Goal: Information Seeking & Learning: Understand process/instructions

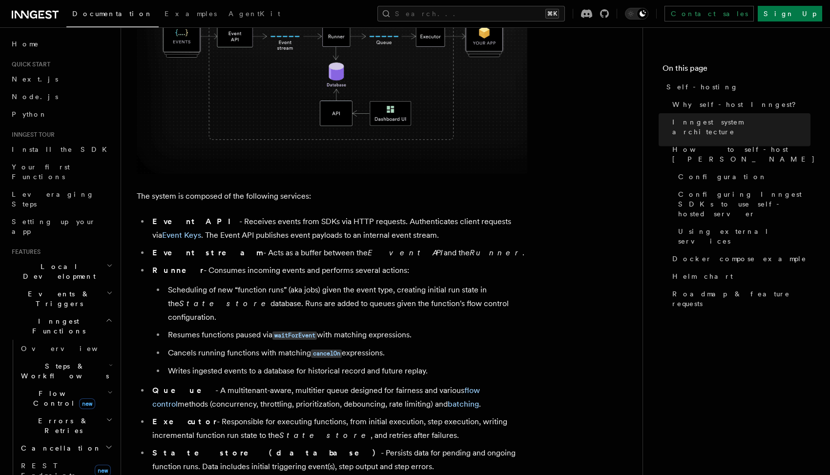
scroll to position [426, 0]
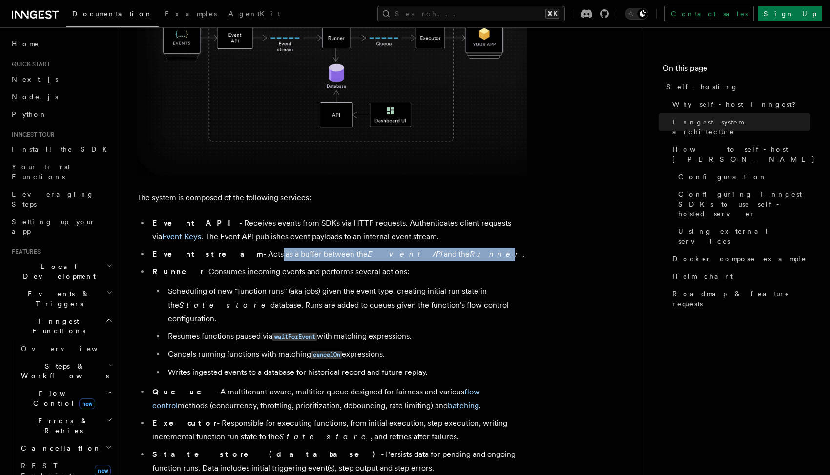
drag, startPoint x: 221, startPoint y: 256, endPoint x: 390, endPoint y: 252, distance: 169.0
click at [390, 252] on li "Event stream - Acts as a buffer between the Event API and the Runner ." at bounding box center [338, 255] width 378 height 14
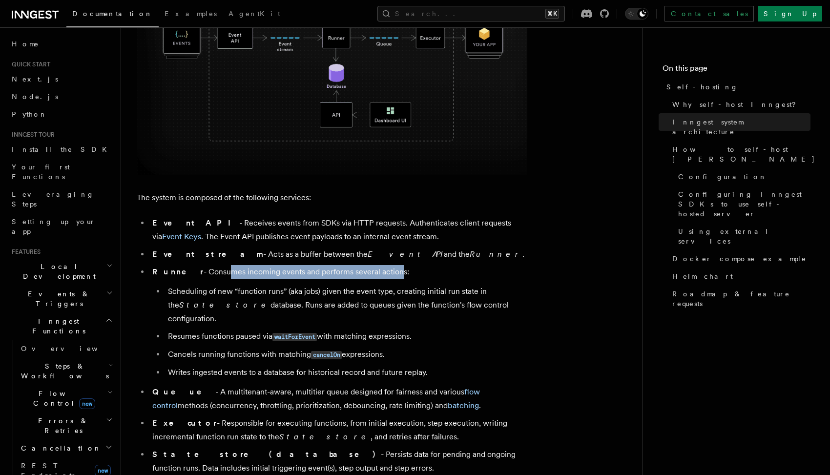
drag, startPoint x: 205, startPoint y: 274, endPoint x: 375, endPoint y: 273, distance: 170.4
click at [375, 273] on li "Runner - Consumes incoming events and performs several actions: Scheduling of n…" at bounding box center [338, 322] width 378 height 114
click at [336, 283] on li "Runner - Consumes incoming events and performs several actions: Scheduling of n…" at bounding box center [338, 322] width 378 height 114
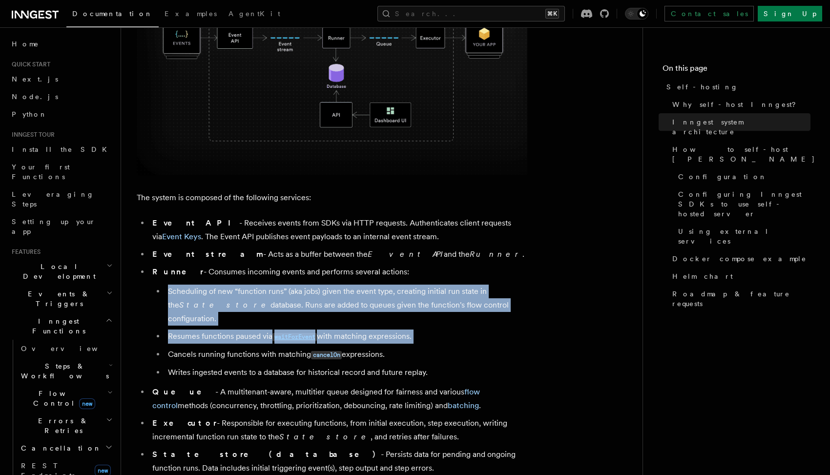
drag, startPoint x: 336, startPoint y: 283, endPoint x: 379, endPoint y: 330, distance: 64.3
click at [375, 327] on li "Runner - Consumes incoming events and performs several actions: Scheduling of n…" at bounding box center [338, 322] width 378 height 114
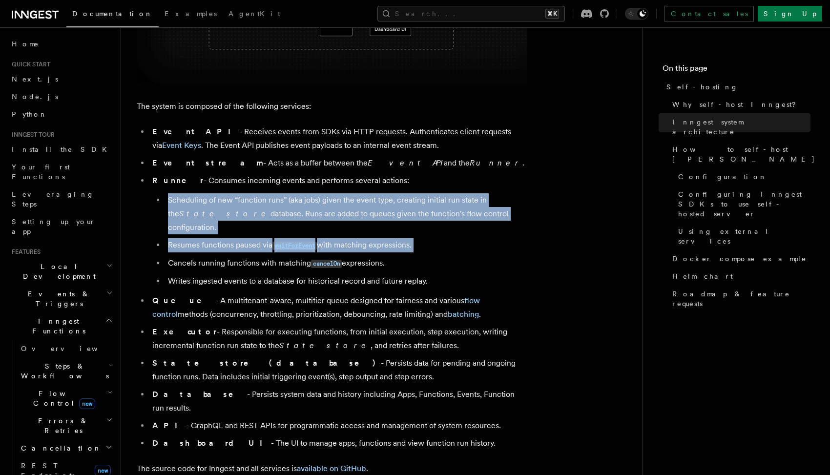
scroll to position [616, 0]
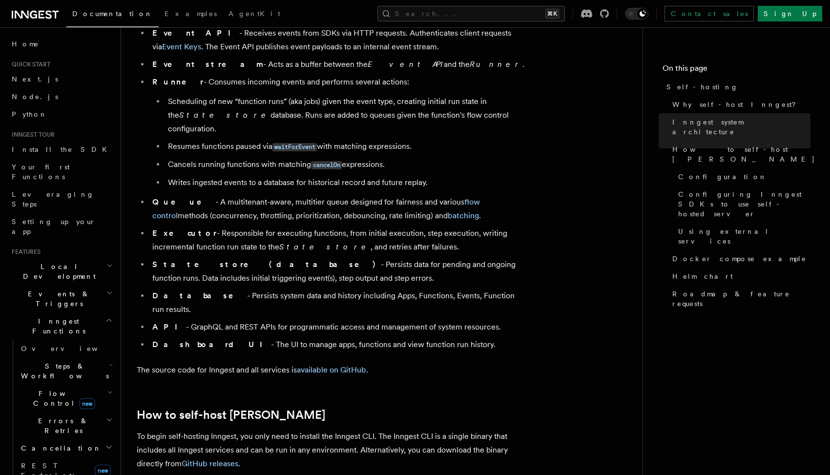
click at [215, 210] on ul "Event API - Receives events from SDKs via HTTP requests. Authenticates client r…" at bounding box center [332, 188] width 391 height 325
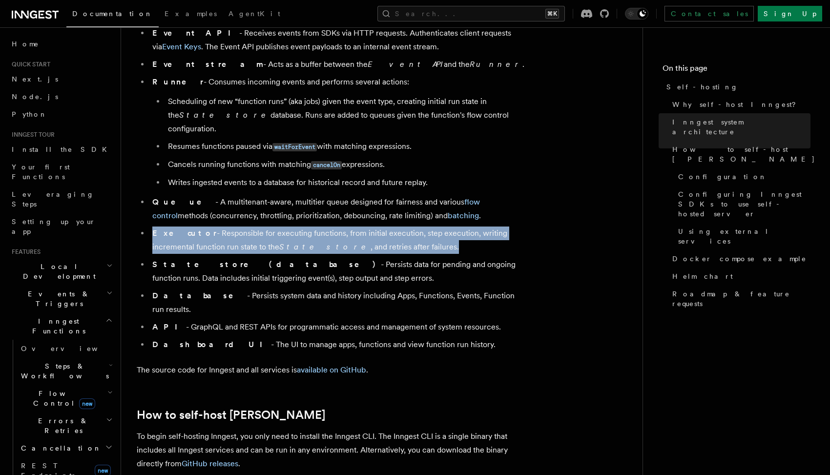
click at [215, 210] on ul "Event API - Receives events from SDKs via HTTP requests. Authenticates client r…" at bounding box center [332, 188] width 391 height 325
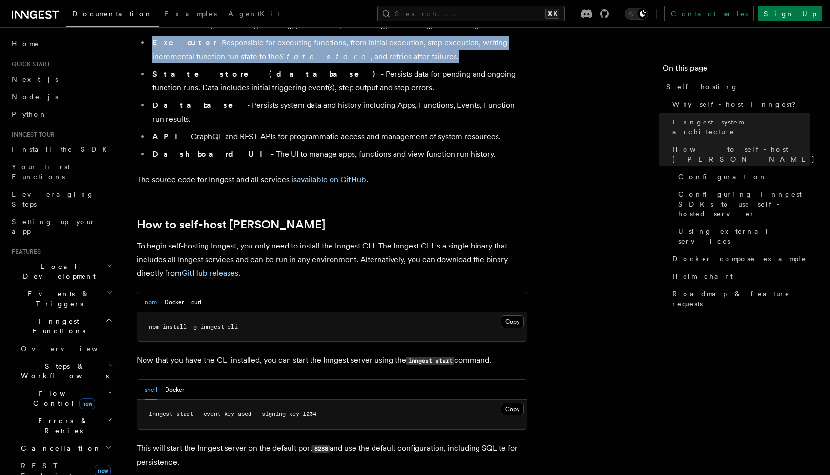
scroll to position [987, 0]
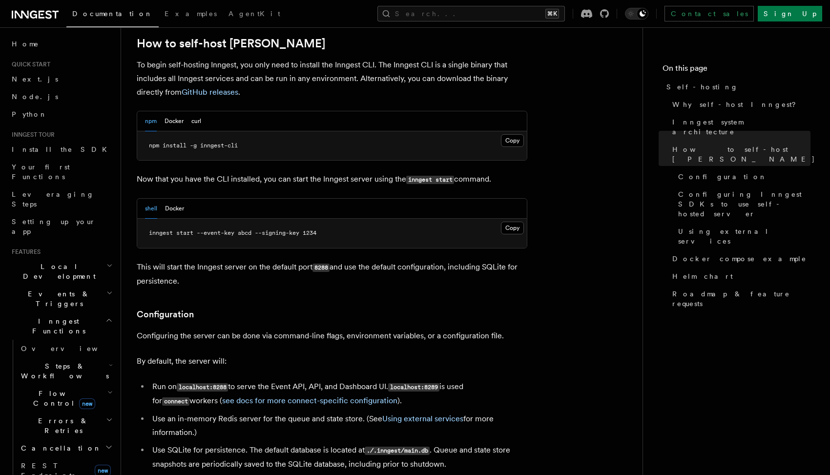
click at [300, 219] on pre "inngest start --event-key abcd --signing-key 1234" at bounding box center [332, 233] width 390 height 29
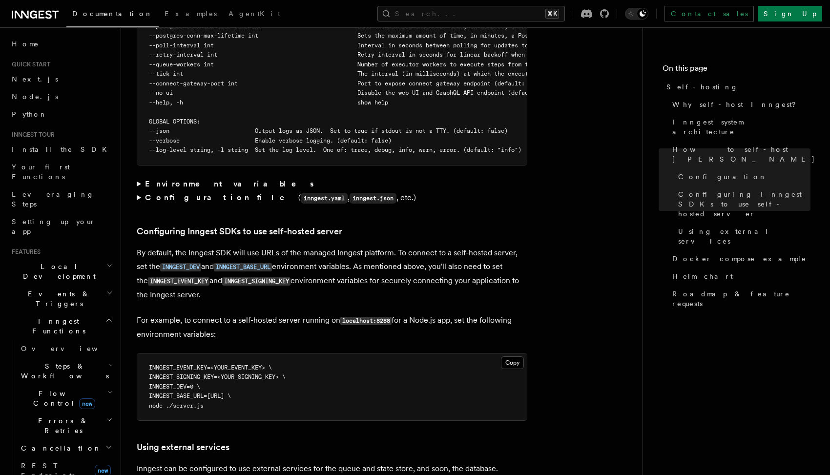
scroll to position [1840, 0]
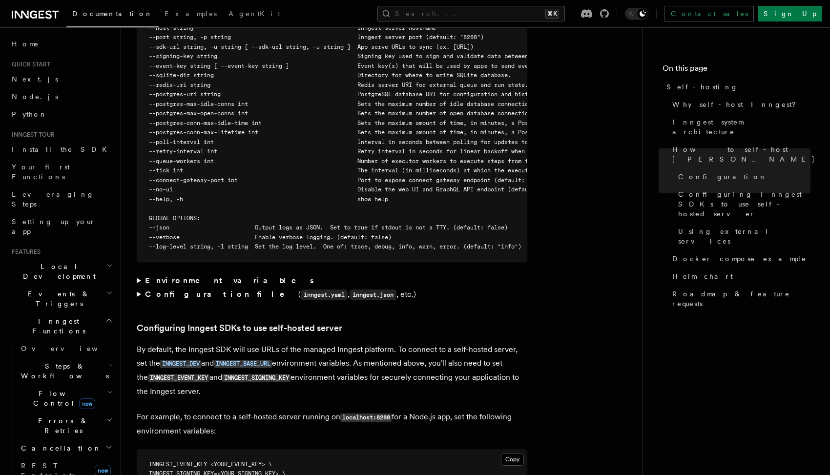
click at [192, 290] on strong "Configuration file" at bounding box center [221, 294] width 153 height 9
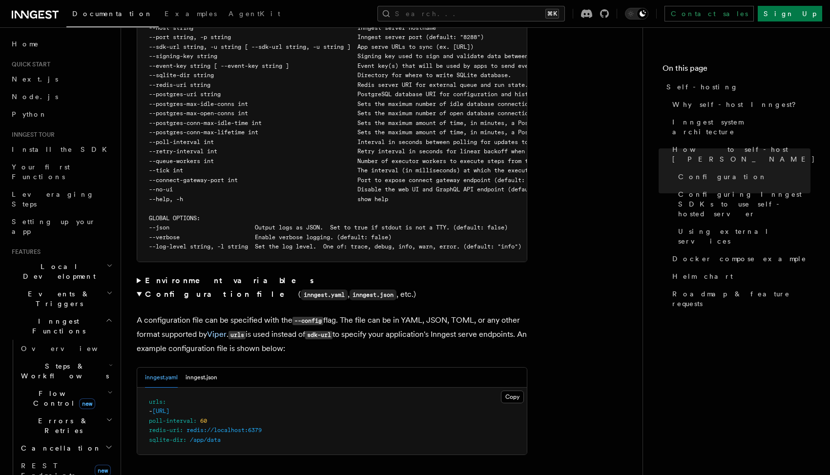
click at [192, 290] on strong "Configuration file" at bounding box center [221, 294] width 153 height 9
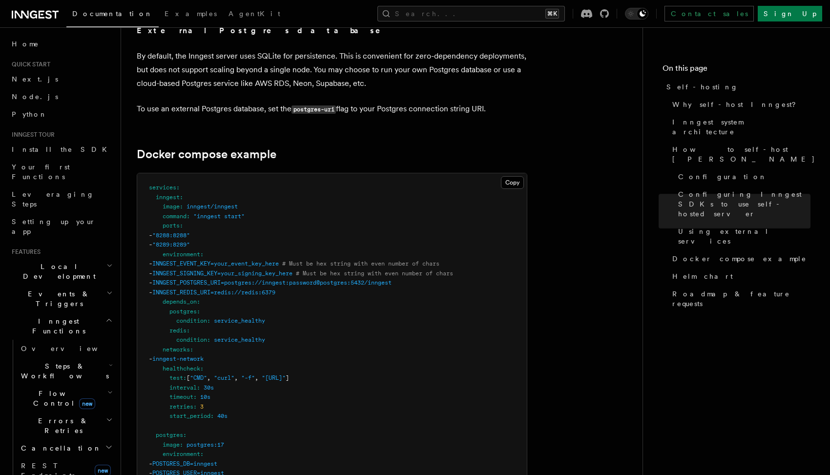
scroll to position [2622, 0]
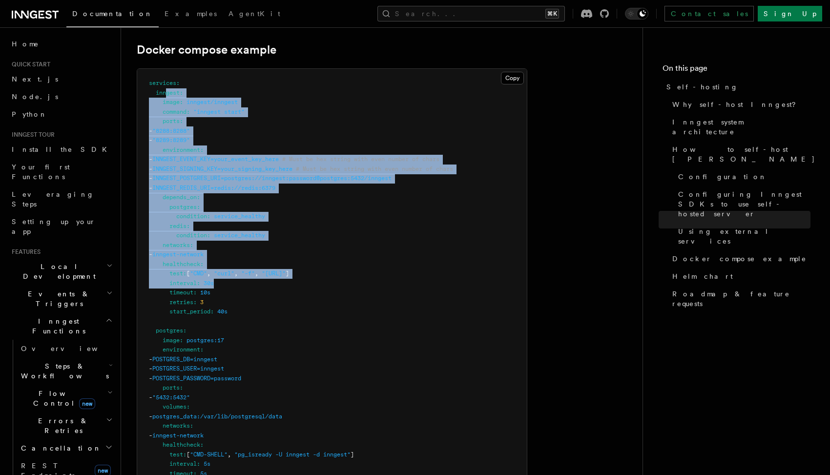
drag, startPoint x: 173, startPoint y: 88, endPoint x: 256, endPoint y: 282, distance: 211.5
click at [250, 270] on pre "services : inngest : image : inngest/inngest command : "inngest start" ports : …" at bounding box center [332, 393] width 390 height 648
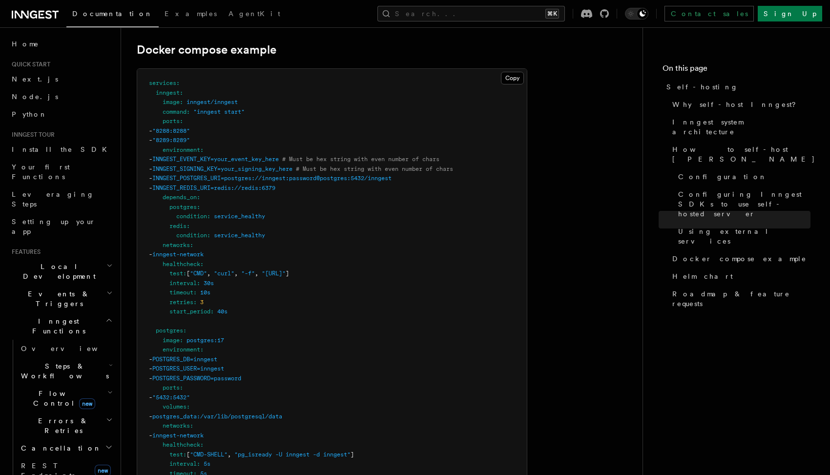
click at [256, 283] on pre "services : inngest : image : inngest/inngest command : "inngest start" ports : …" at bounding box center [332, 393] width 390 height 648
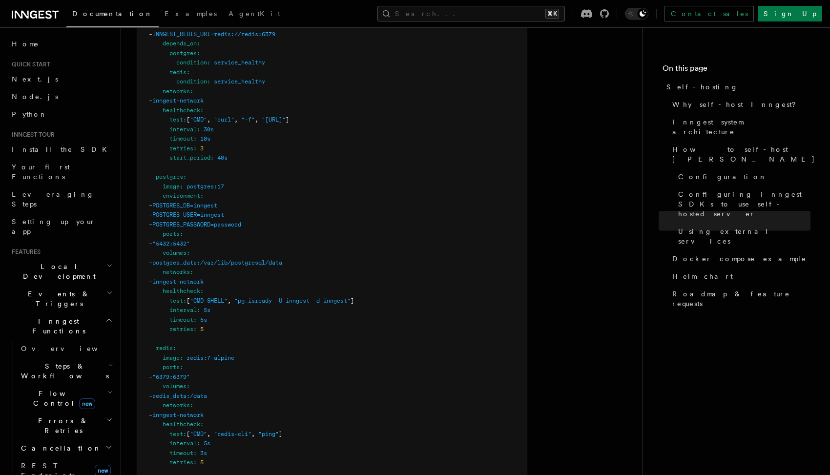
scroll to position [2764, 0]
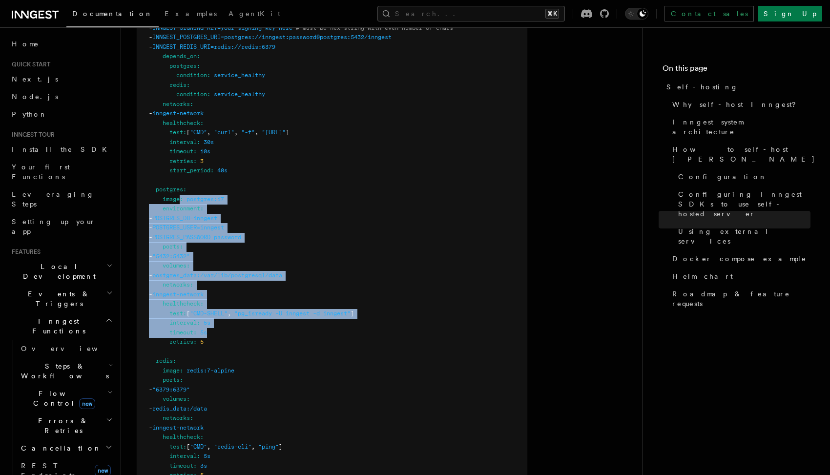
drag, startPoint x: 229, startPoint y: 306, endPoint x: 179, endPoint y: 177, distance: 138.4
click at [180, 182] on pre "services : inngest : image : inngest/inngest command : "inngest start" ports : …" at bounding box center [332, 252] width 390 height 648
click at [179, 196] on span "image" at bounding box center [171, 199] width 17 height 7
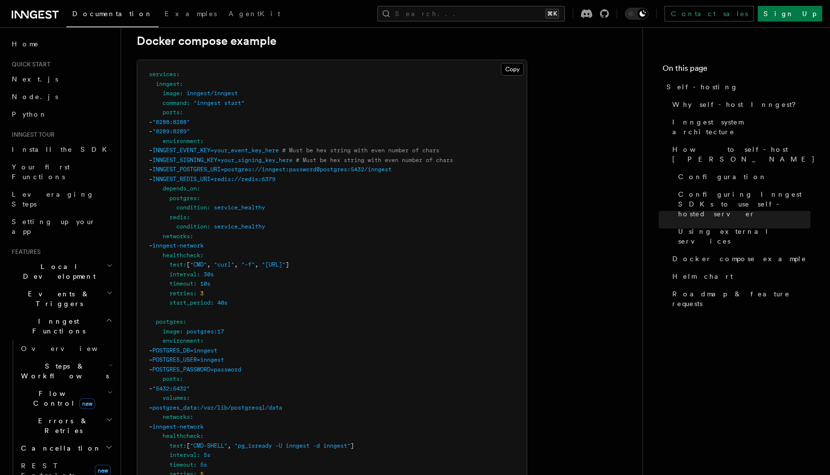
scroll to position [2618, 0]
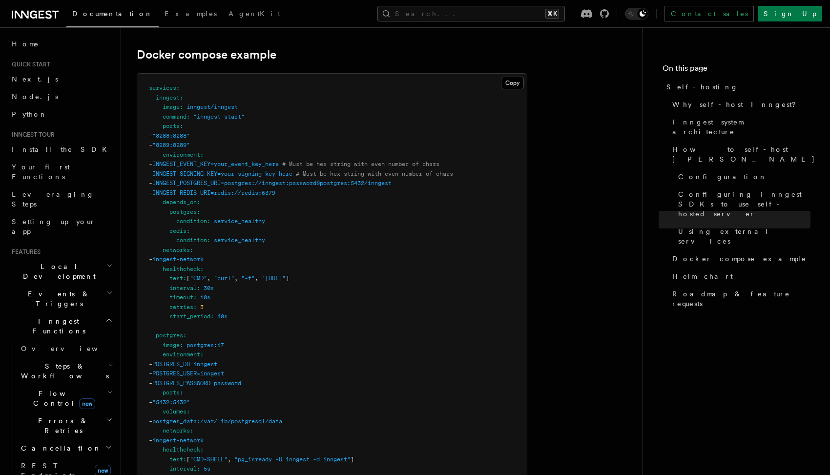
click at [202, 161] on span "INNGEST_EVENT_KEY=your_event_key_here" at bounding box center [215, 164] width 126 height 7
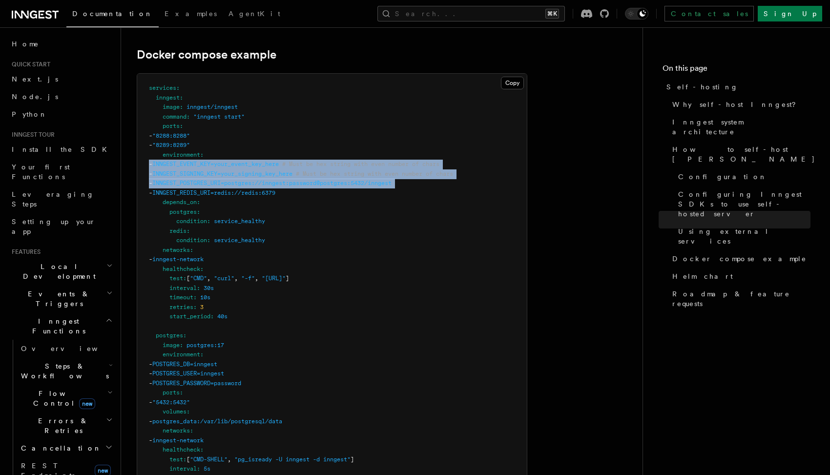
drag, startPoint x: 202, startPoint y: 145, endPoint x: 203, endPoint y: 169, distance: 24.9
click at [203, 169] on code "services : inngest : image : inngest/inngest command : "inngest start" ports : …" at bounding box center [301, 392] width 304 height 616
click at [279, 161] on span "INNGEST_EVENT_KEY=your_event_key_here" at bounding box center [215, 164] width 126 height 7
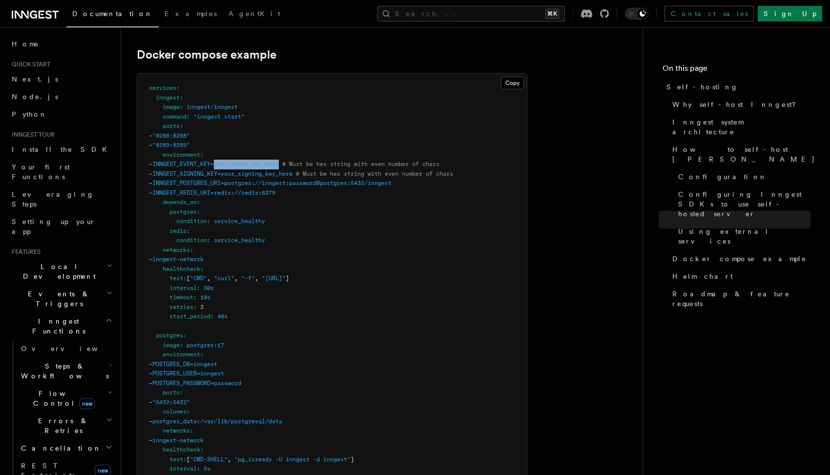
click at [279, 161] on span "INNGEST_EVENT_KEY=your_event_key_here" at bounding box center [215, 164] width 126 height 7
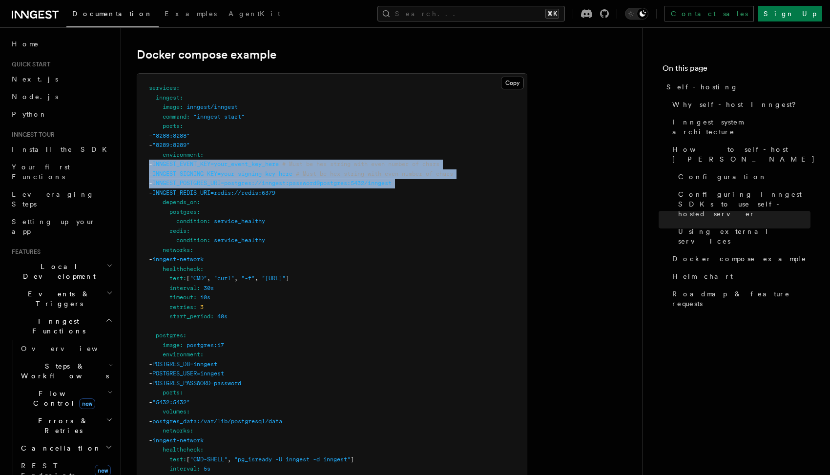
drag, startPoint x: 280, startPoint y: 142, endPoint x: 281, endPoint y: 166, distance: 23.4
click at [281, 166] on code "services : inngest : image : inngest/inngest command : "inngest start" ports : …" at bounding box center [301, 392] width 304 height 616
click at [277, 158] on pre "services : inngest : image : inngest/inngest command : "inngest start" ports : …" at bounding box center [332, 398] width 390 height 648
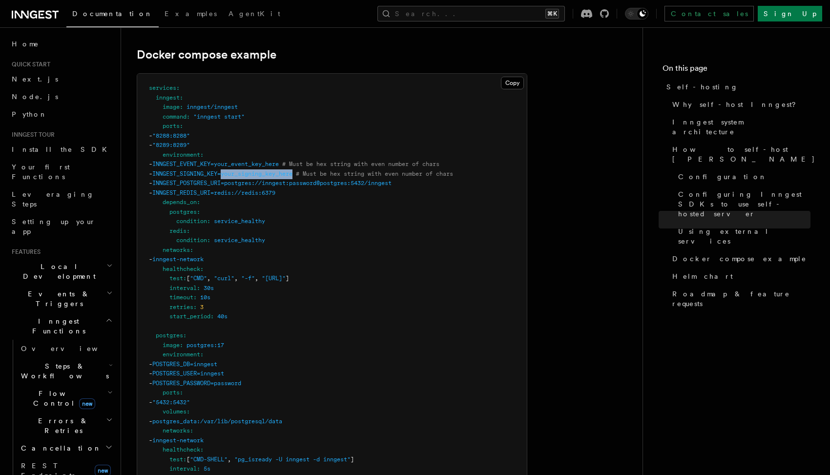
click at [277, 158] on pre "services : inngest : image : inngest/inngest command : "inngest start" ports : …" at bounding box center [332, 398] width 390 height 648
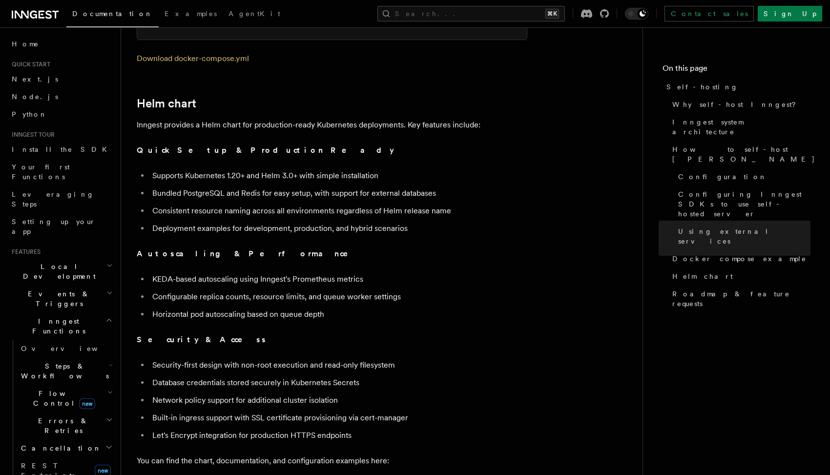
scroll to position [3275, 0]
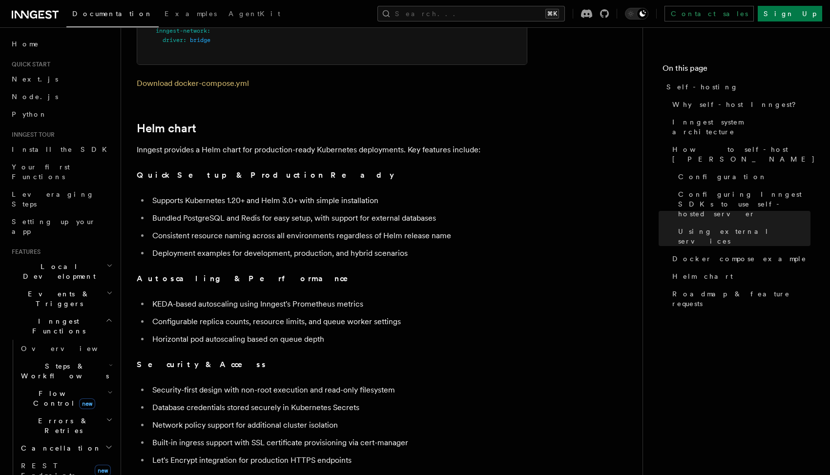
click at [166, 229] on li "Consistent resource naming across all environments regardless of Helm release n…" at bounding box center [338, 236] width 378 height 14
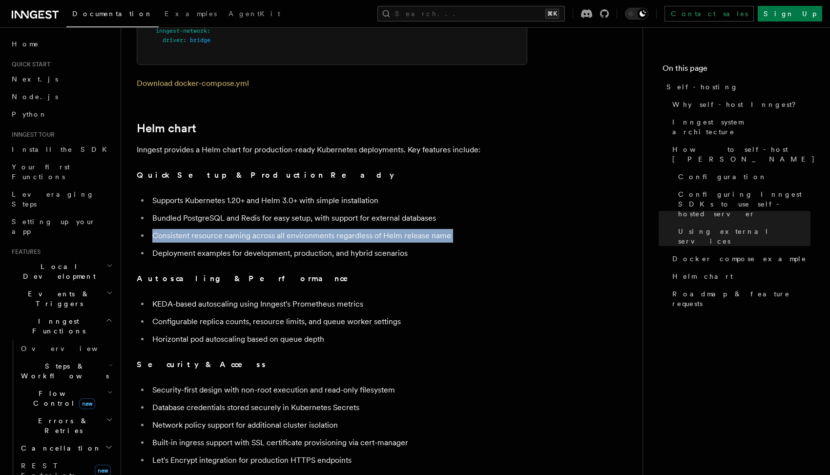
click at [166, 229] on li "Consistent resource naming across all environments regardless of Helm release n…" at bounding box center [338, 236] width 378 height 14
